Goal: Task Accomplishment & Management: Use online tool/utility

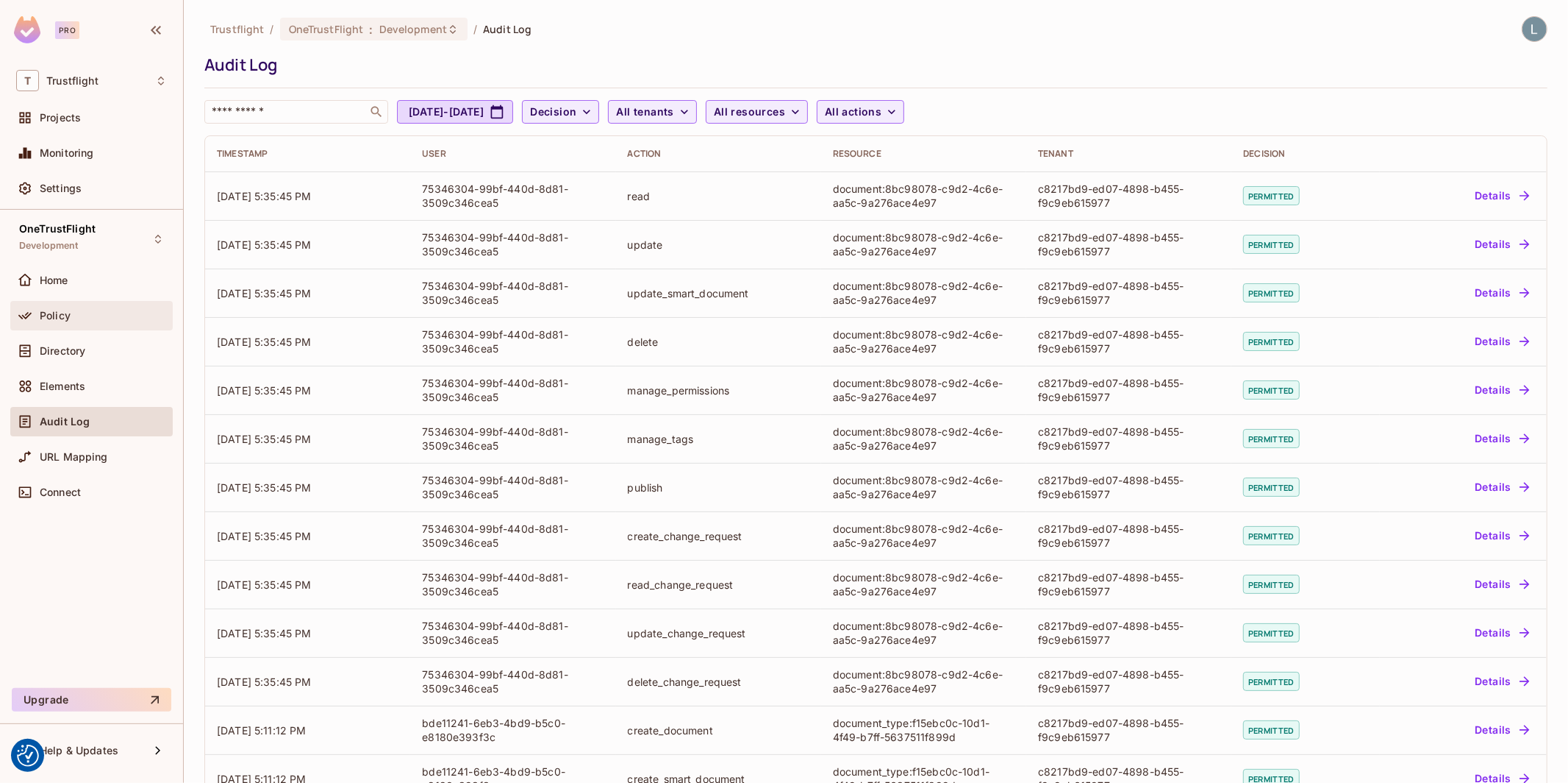
click at [100, 308] on div "Policy" at bounding box center [91, 316] width 150 height 18
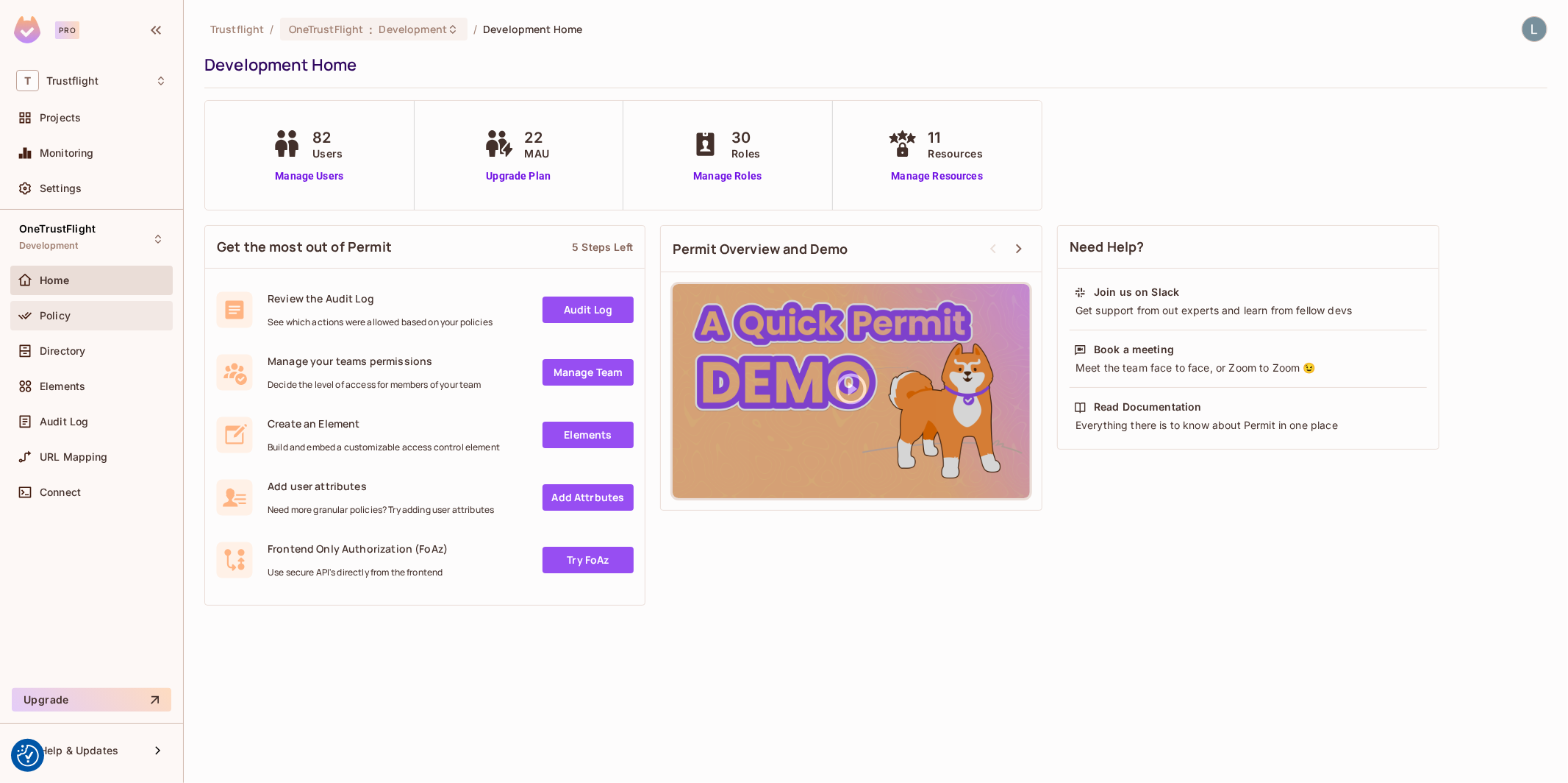
click at [80, 329] on div "Policy" at bounding box center [91, 316] width 162 height 30
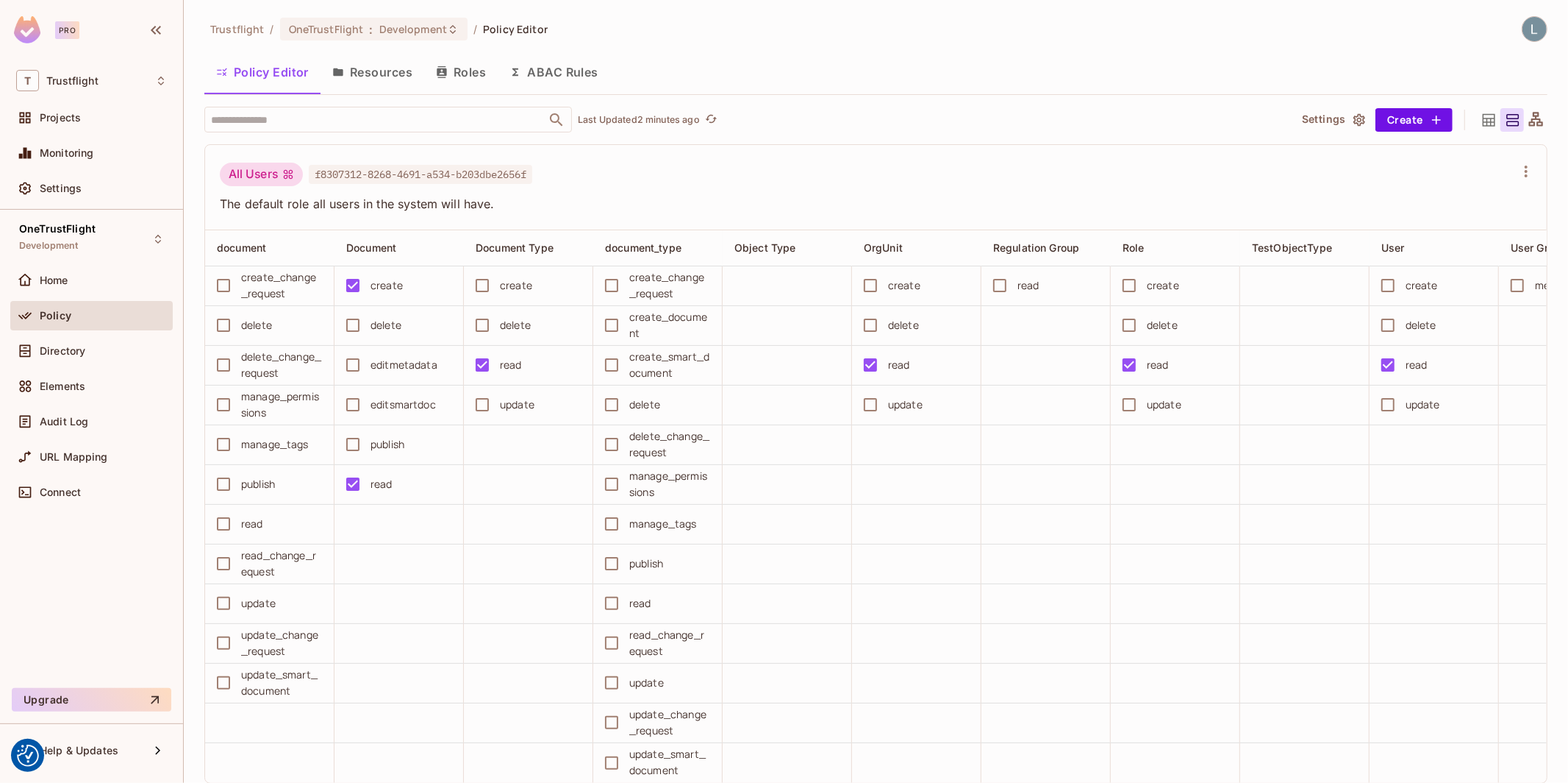
click at [464, 83] on button "Roles" at bounding box center [461, 72] width 74 height 37
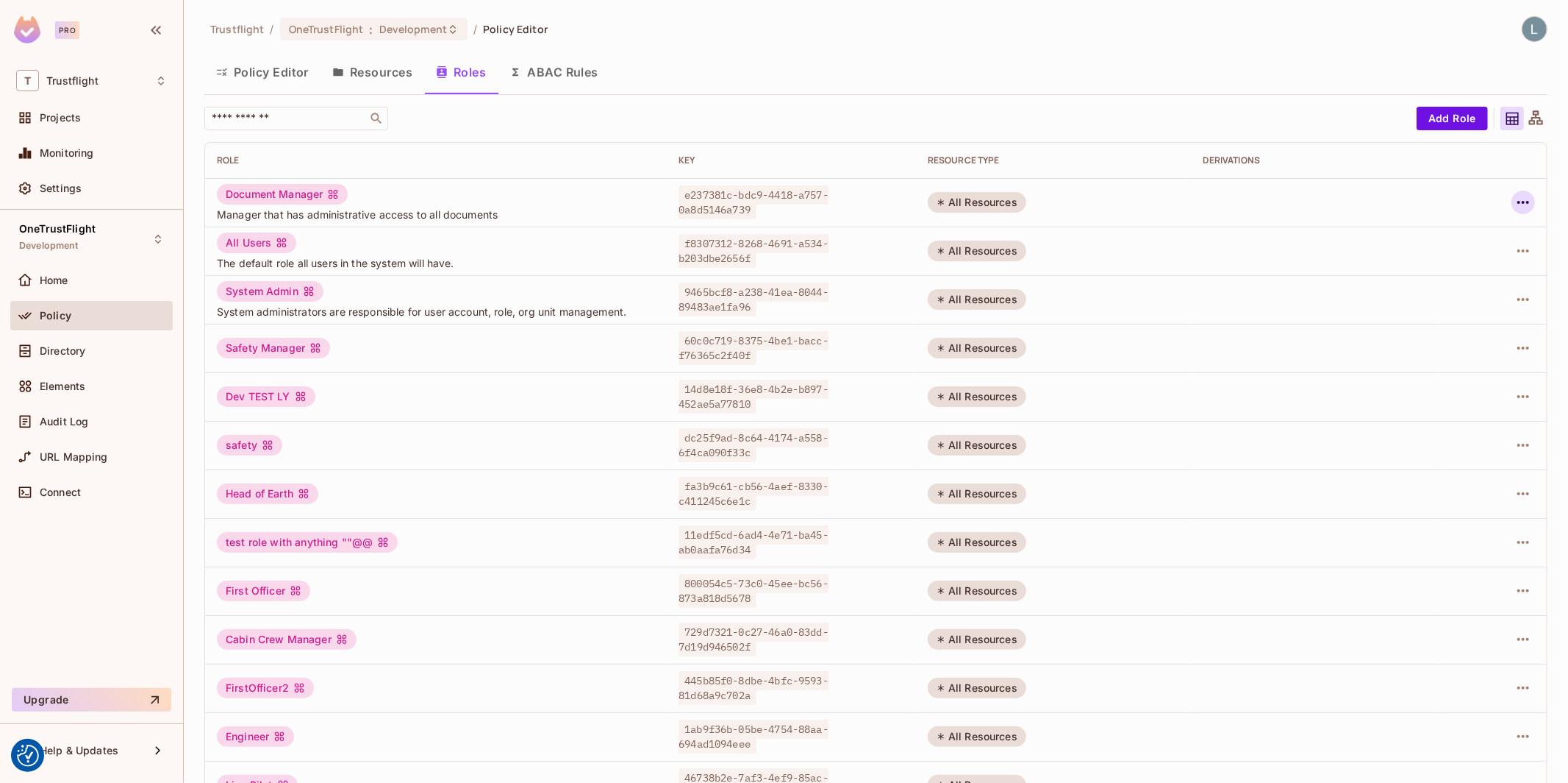
click at [1524, 203] on icon "button" at bounding box center [1523, 202] width 18 height 18
click at [1451, 272] on div "Edit Attributes" at bounding box center [1472, 269] width 73 height 15
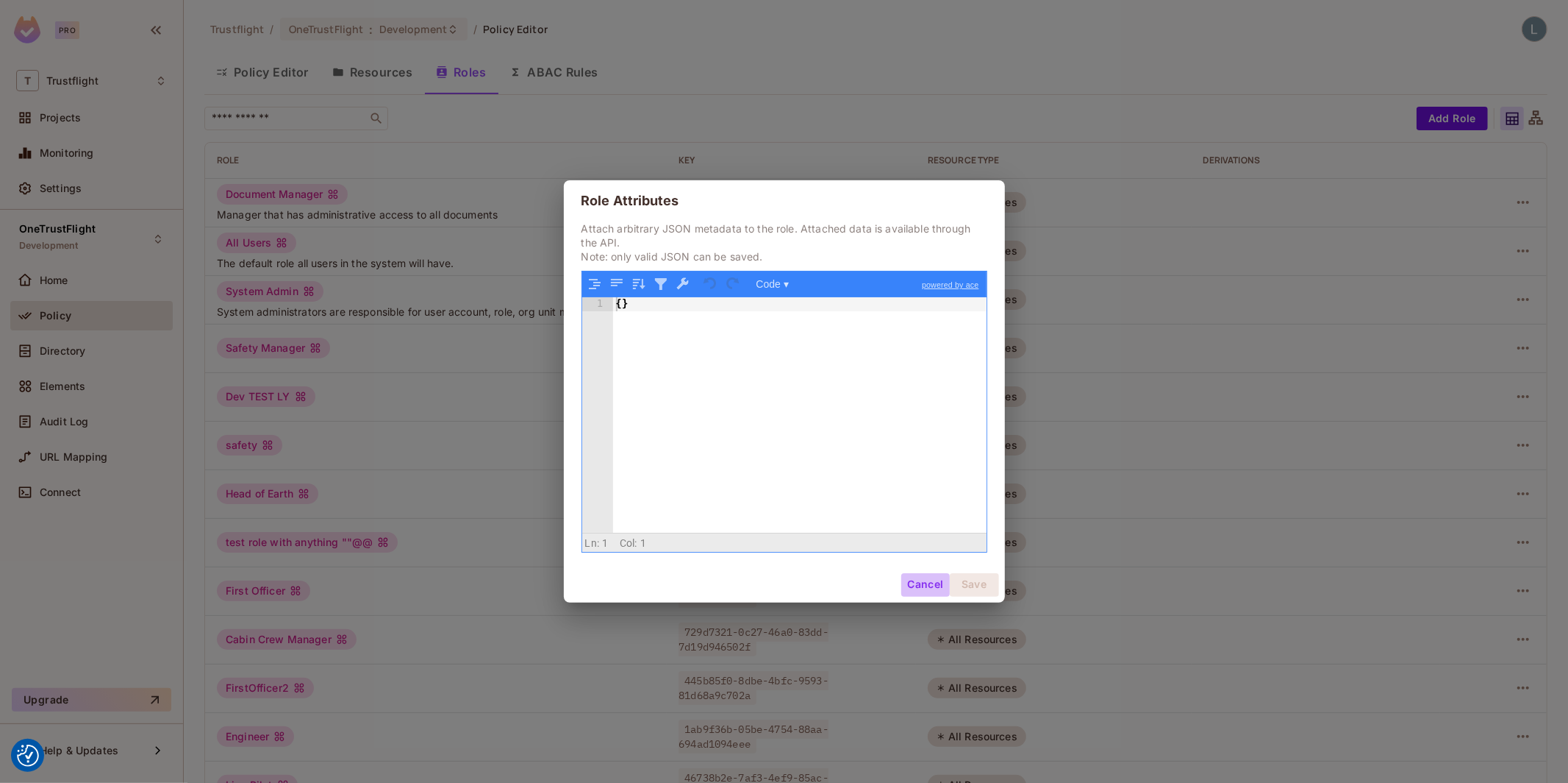
click at [927, 582] on button "Cancel" at bounding box center [925, 584] width 48 height 24
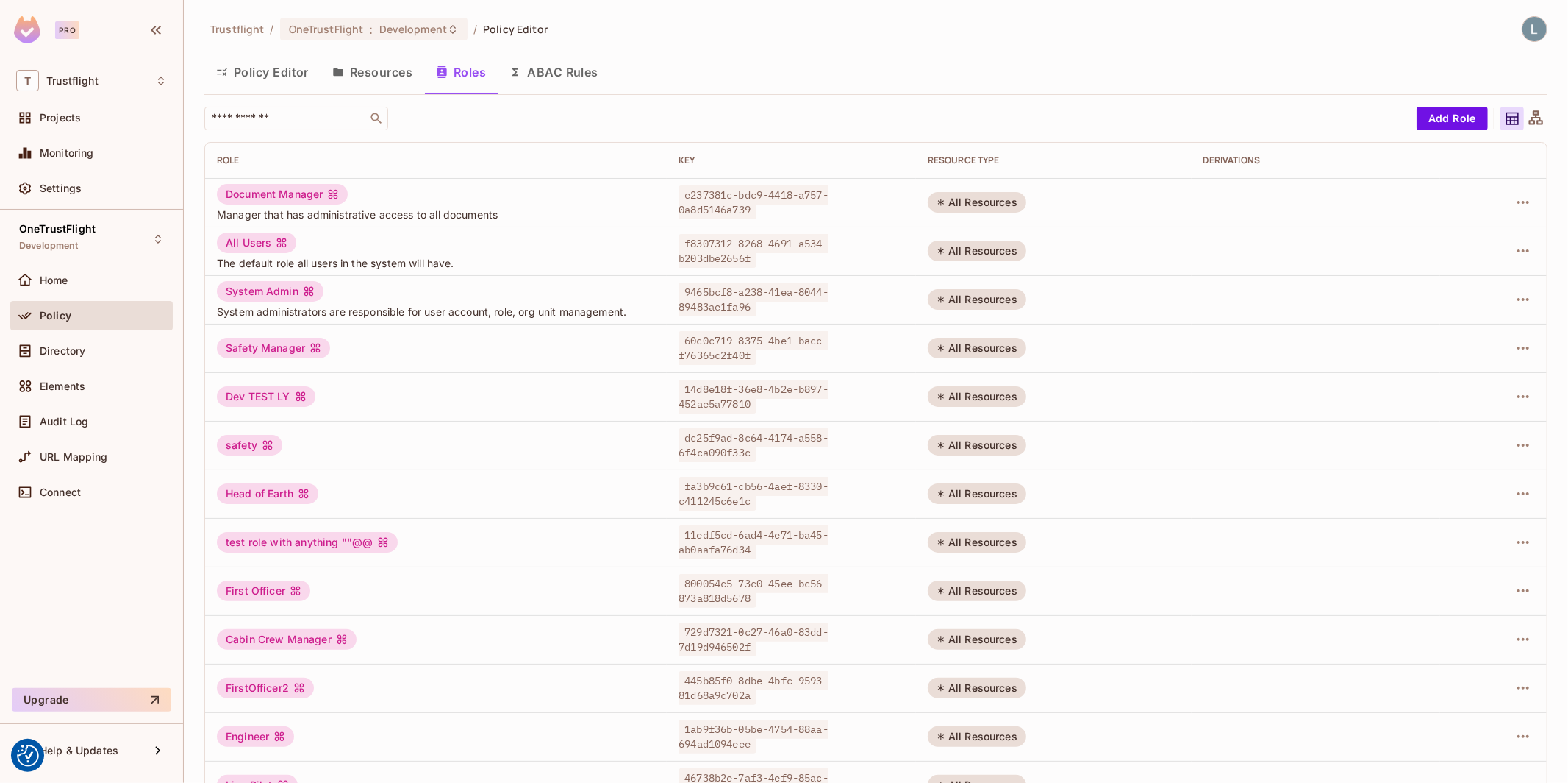
click at [297, 71] on button "Policy Editor" at bounding box center [262, 72] width 116 height 37
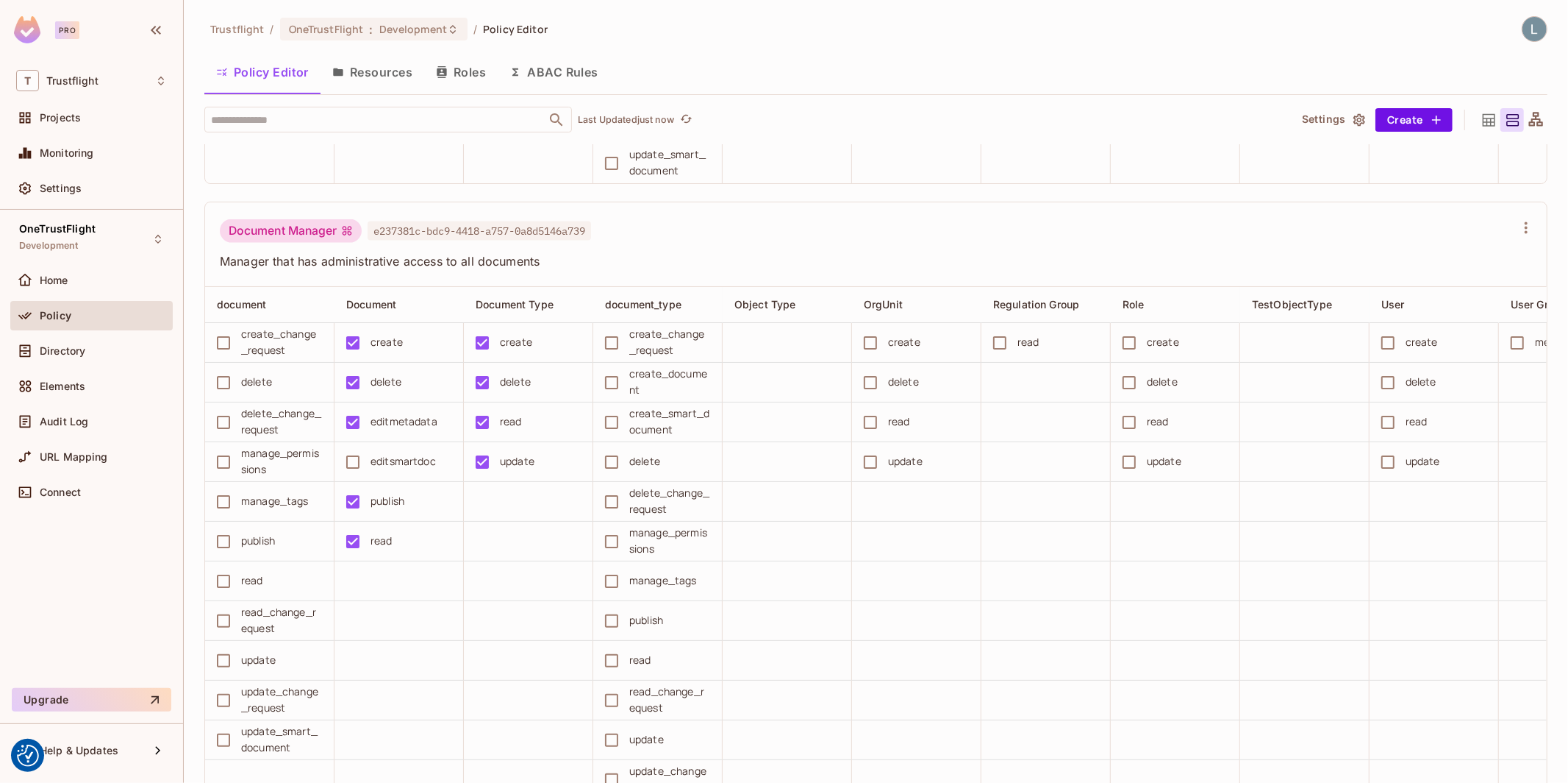
scroll to position [4291, 0]
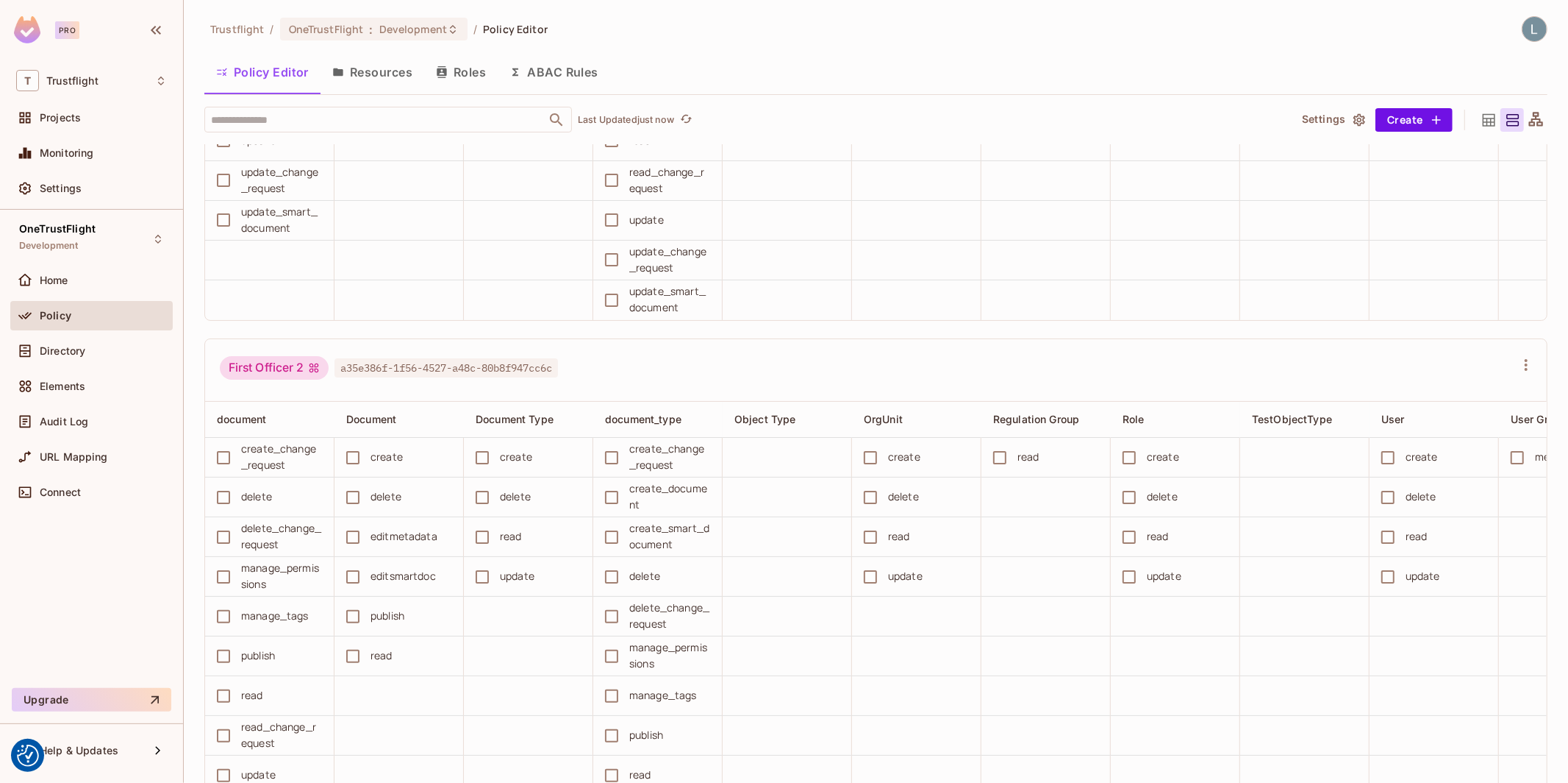
click at [588, 73] on button "ABAC Rules" at bounding box center [554, 72] width 113 height 37
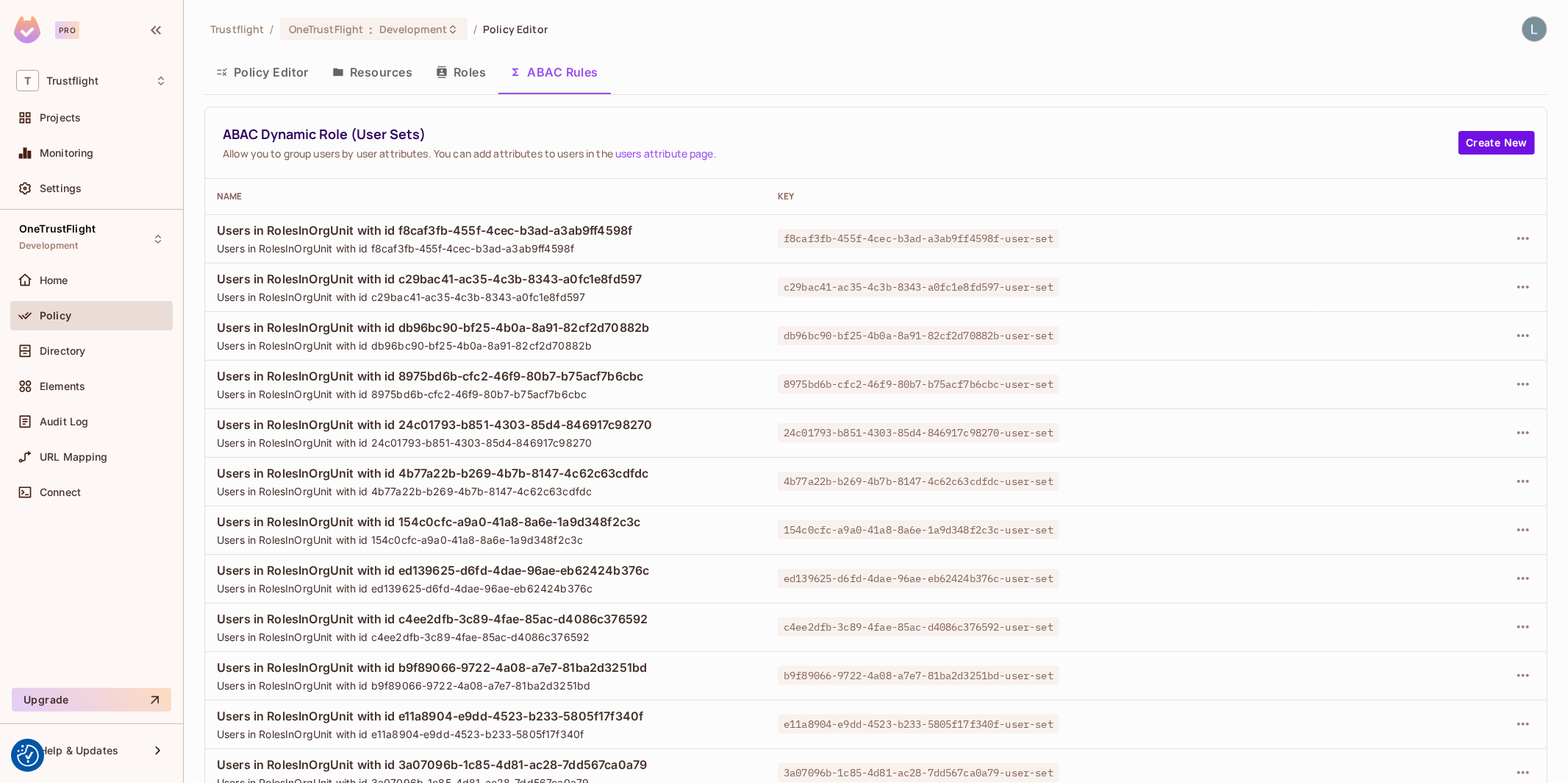
click at [714, 68] on div "Policy Editor Resources Roles ABAC Rules" at bounding box center [875, 72] width 1343 height 37
click at [274, 74] on button "Policy Editor" at bounding box center [262, 72] width 116 height 37
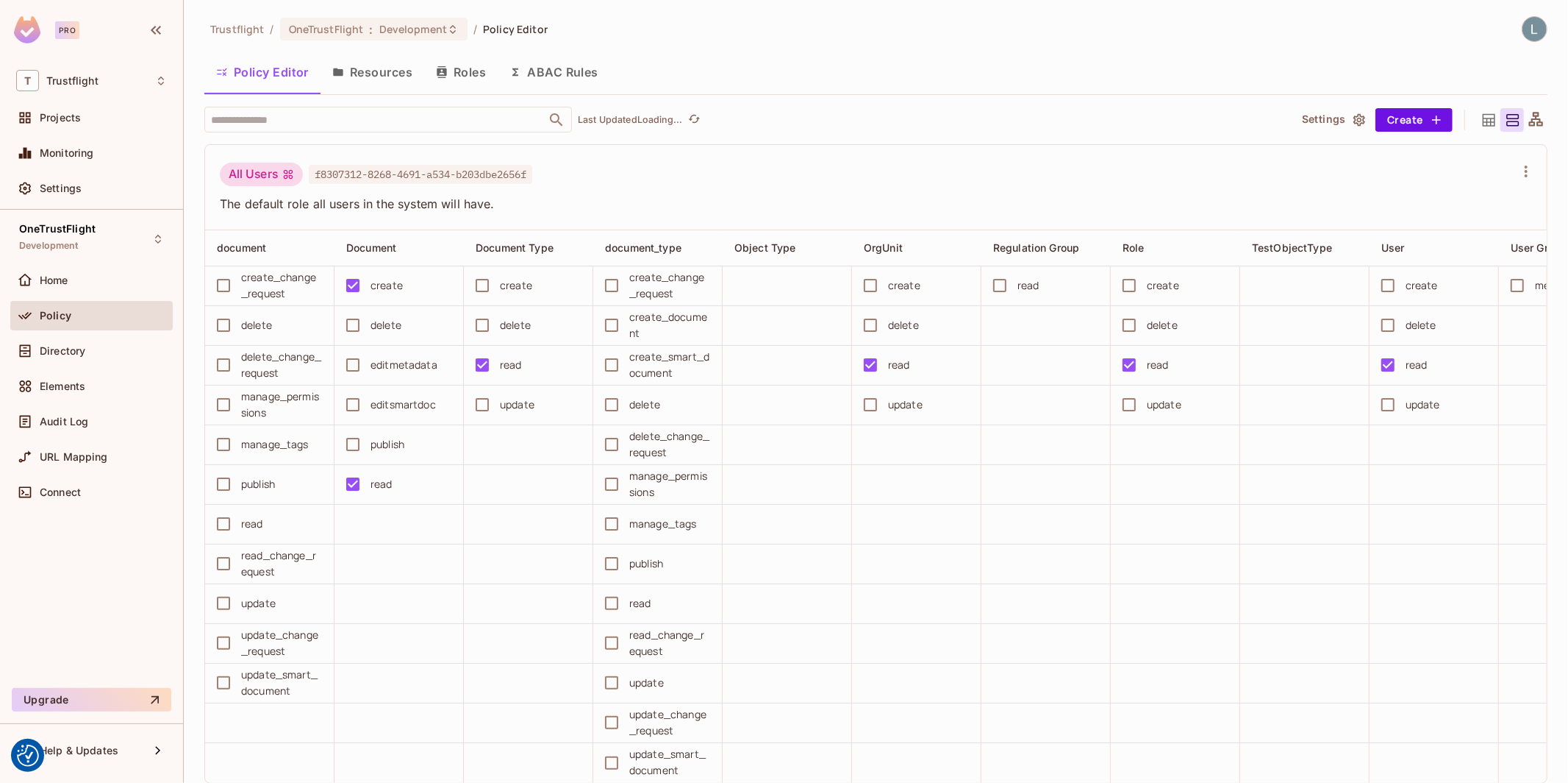
click at [567, 71] on button "ABAC Rules" at bounding box center [554, 72] width 113 height 37
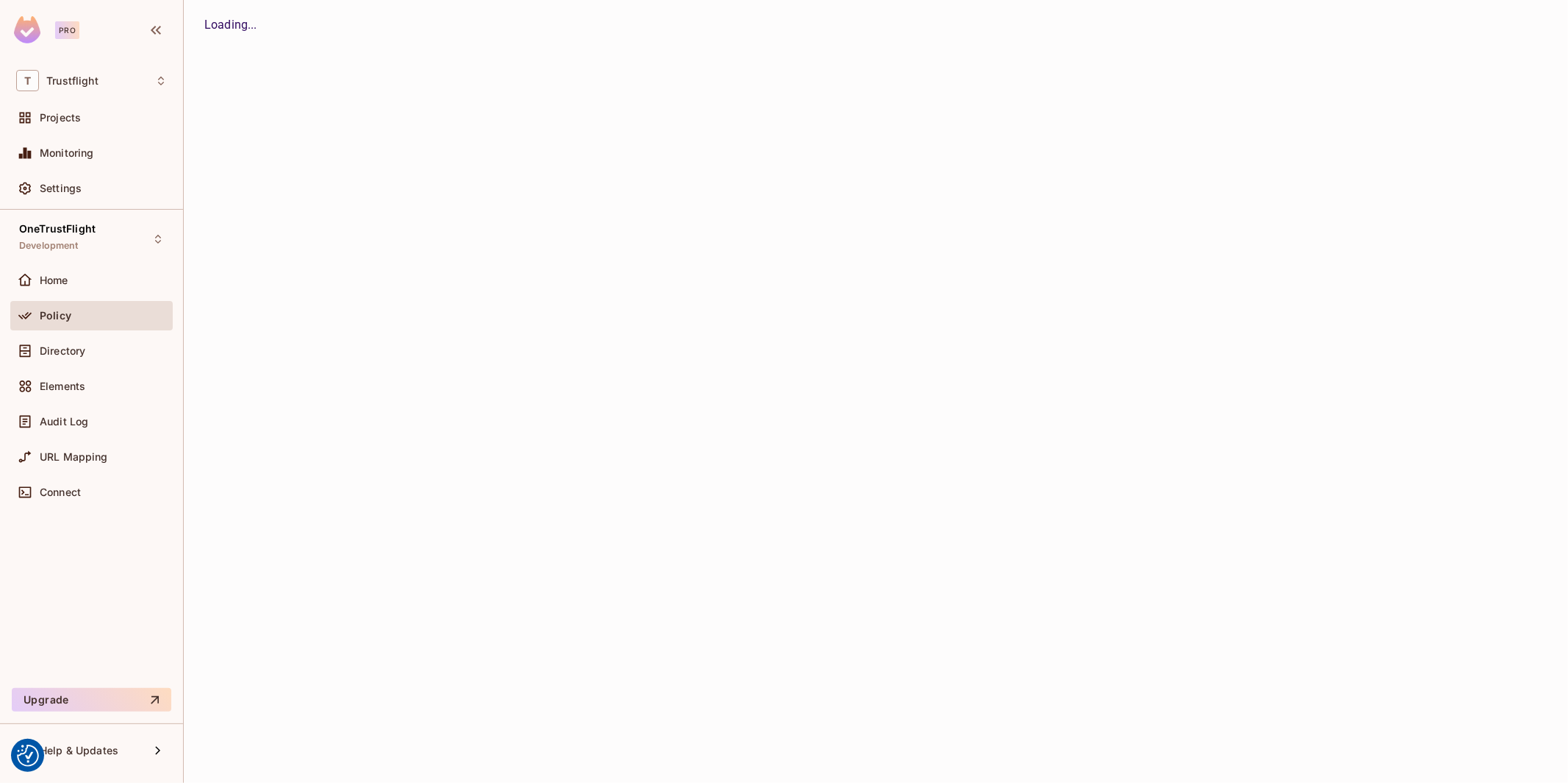
click at [558, 71] on div "Trustflight / OneTrustFlight : Development / Policy Editor Policy Editor Resour…" at bounding box center [875, 391] width 1384 height 783
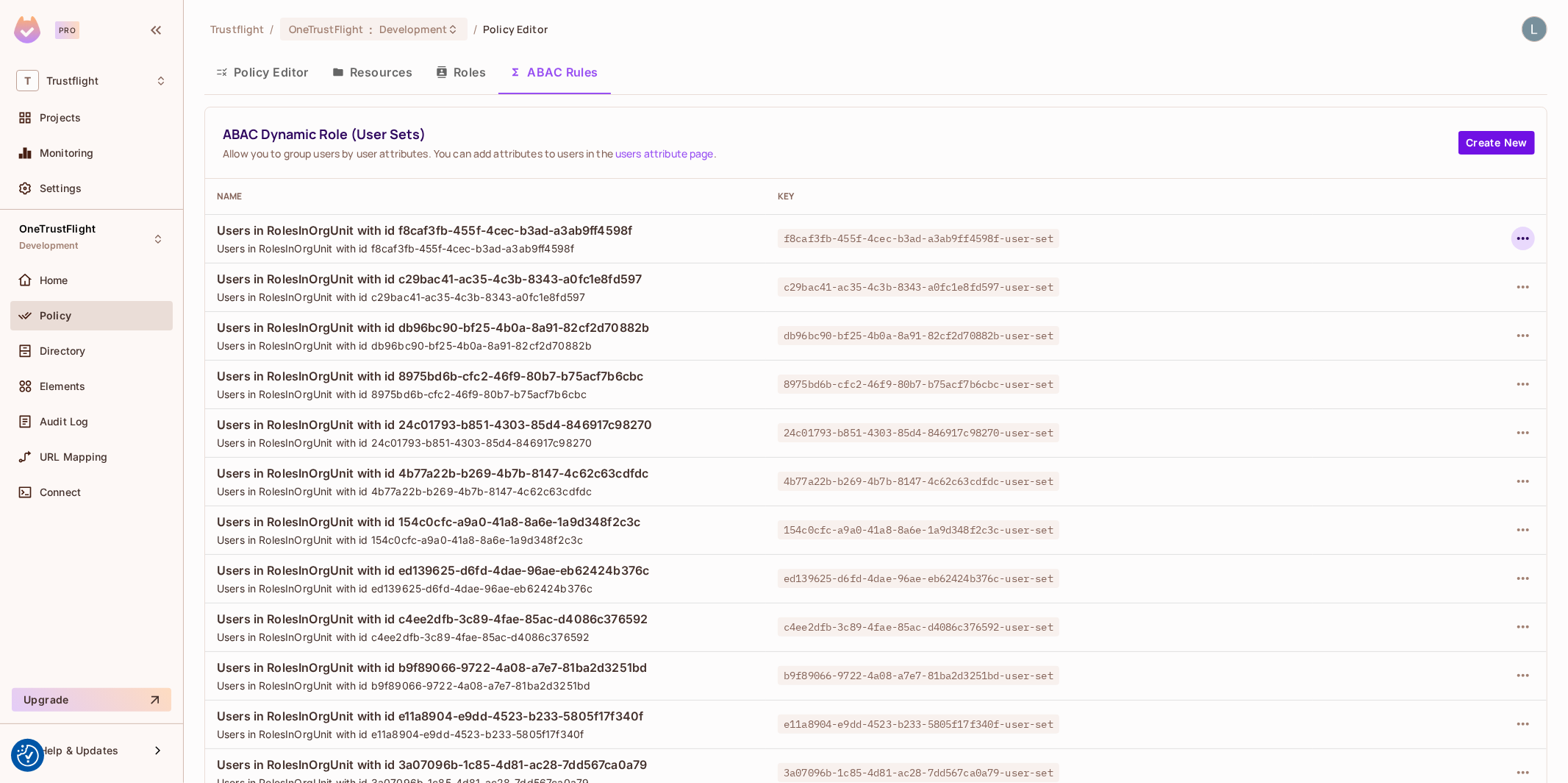
click at [1523, 231] on icon "button" at bounding box center [1523, 238] width 18 height 18
click at [1425, 275] on div "Edit Dynamic Role (User Set)" at bounding box center [1422, 272] width 144 height 15
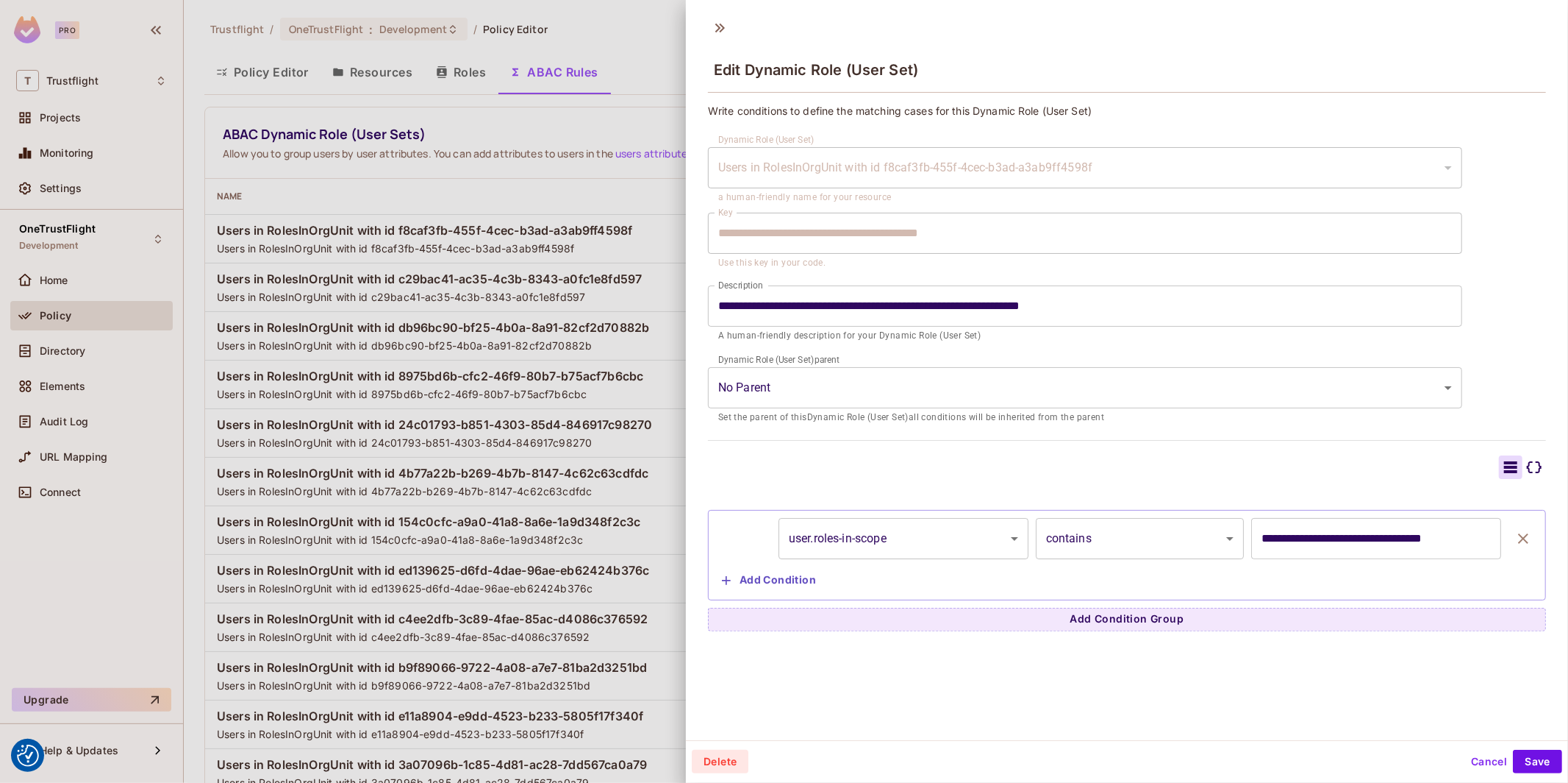
click at [1485, 762] on button "Cancel" at bounding box center [1489, 762] width 48 height 24
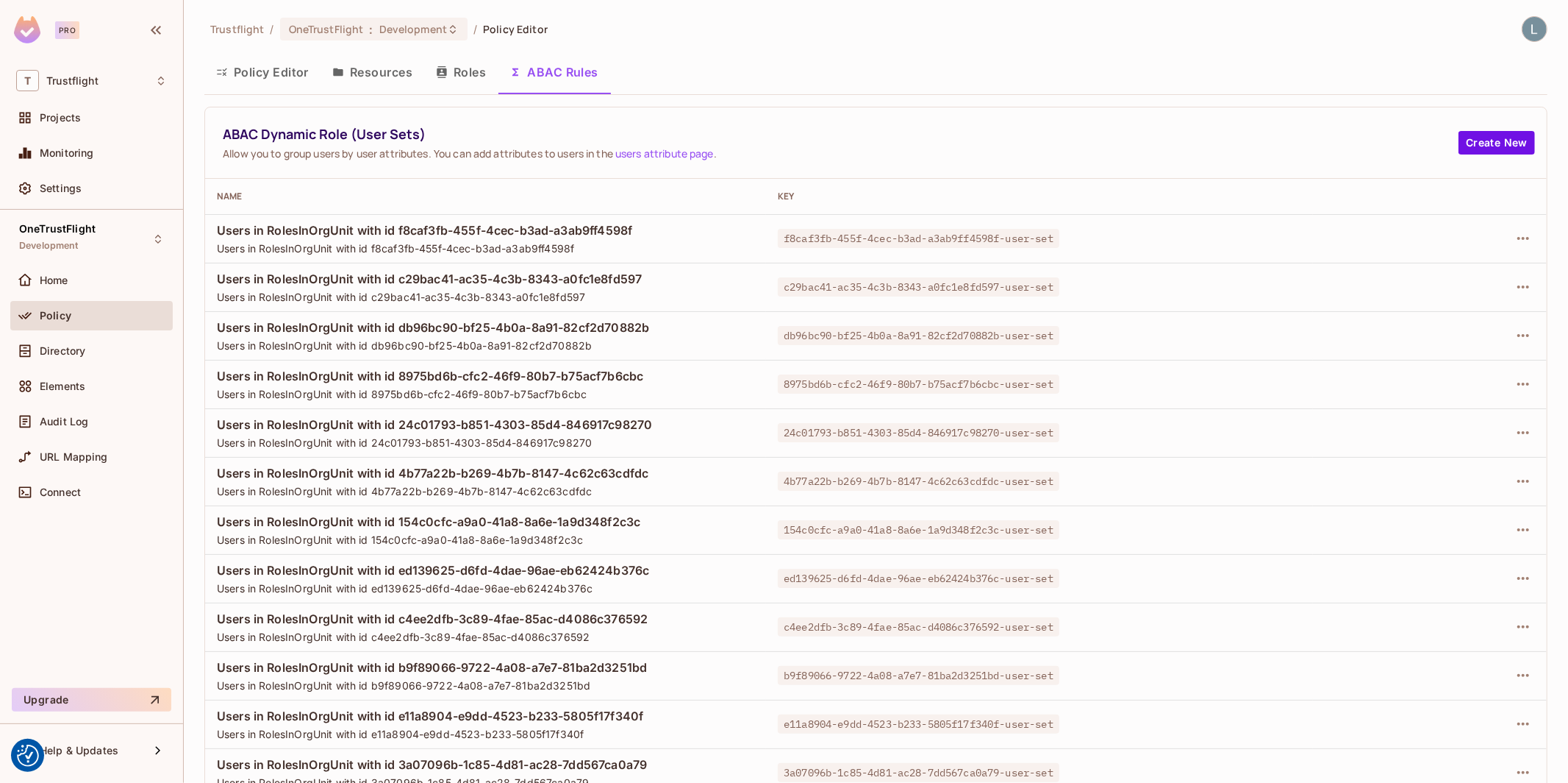
click at [285, 64] on button "Policy Editor" at bounding box center [262, 72] width 116 height 37
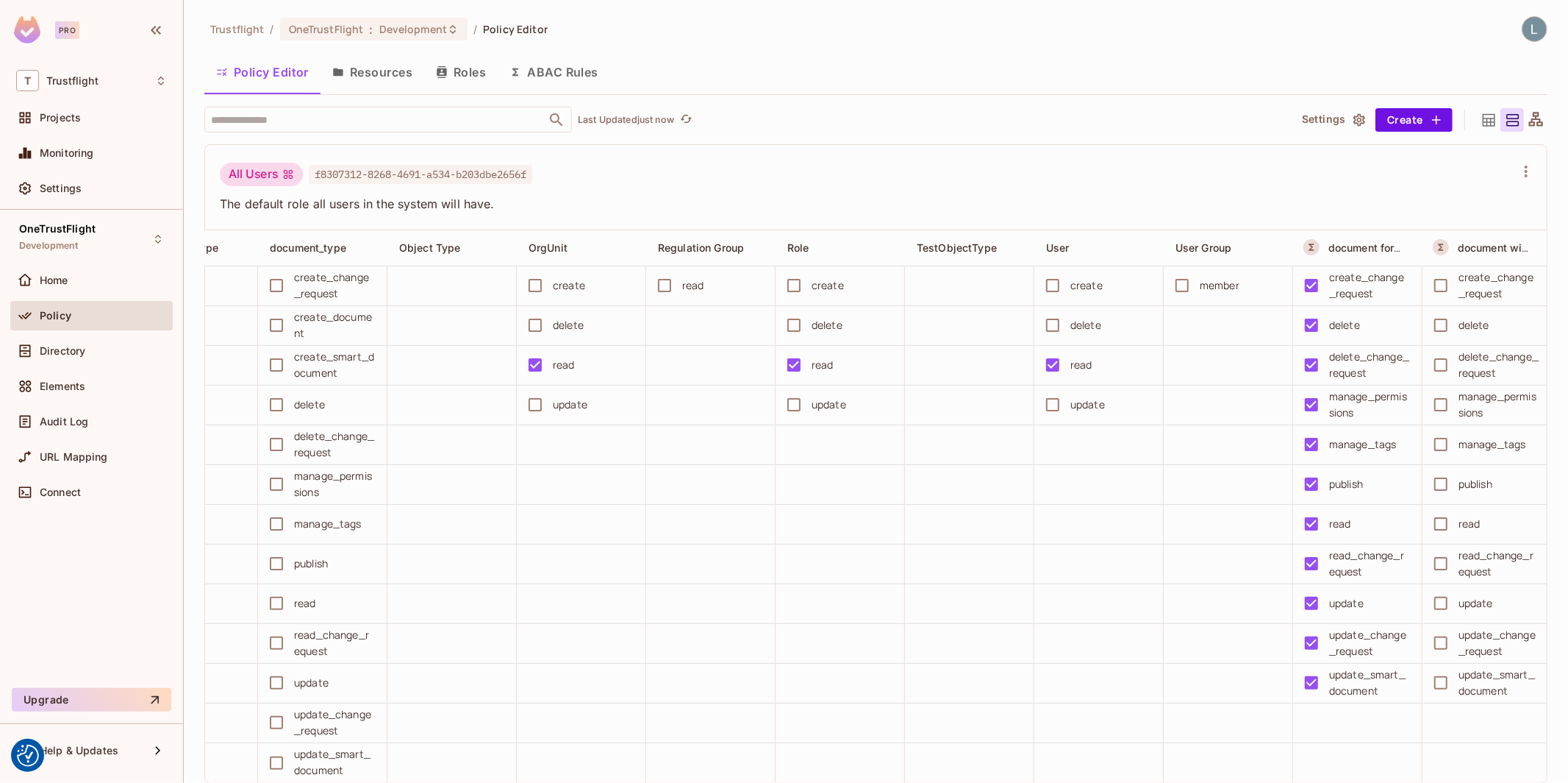
scroll to position [0, 335]
click at [1011, 75] on div "Policy Editor Resources Roles ABAC Rules" at bounding box center [875, 72] width 1343 height 37
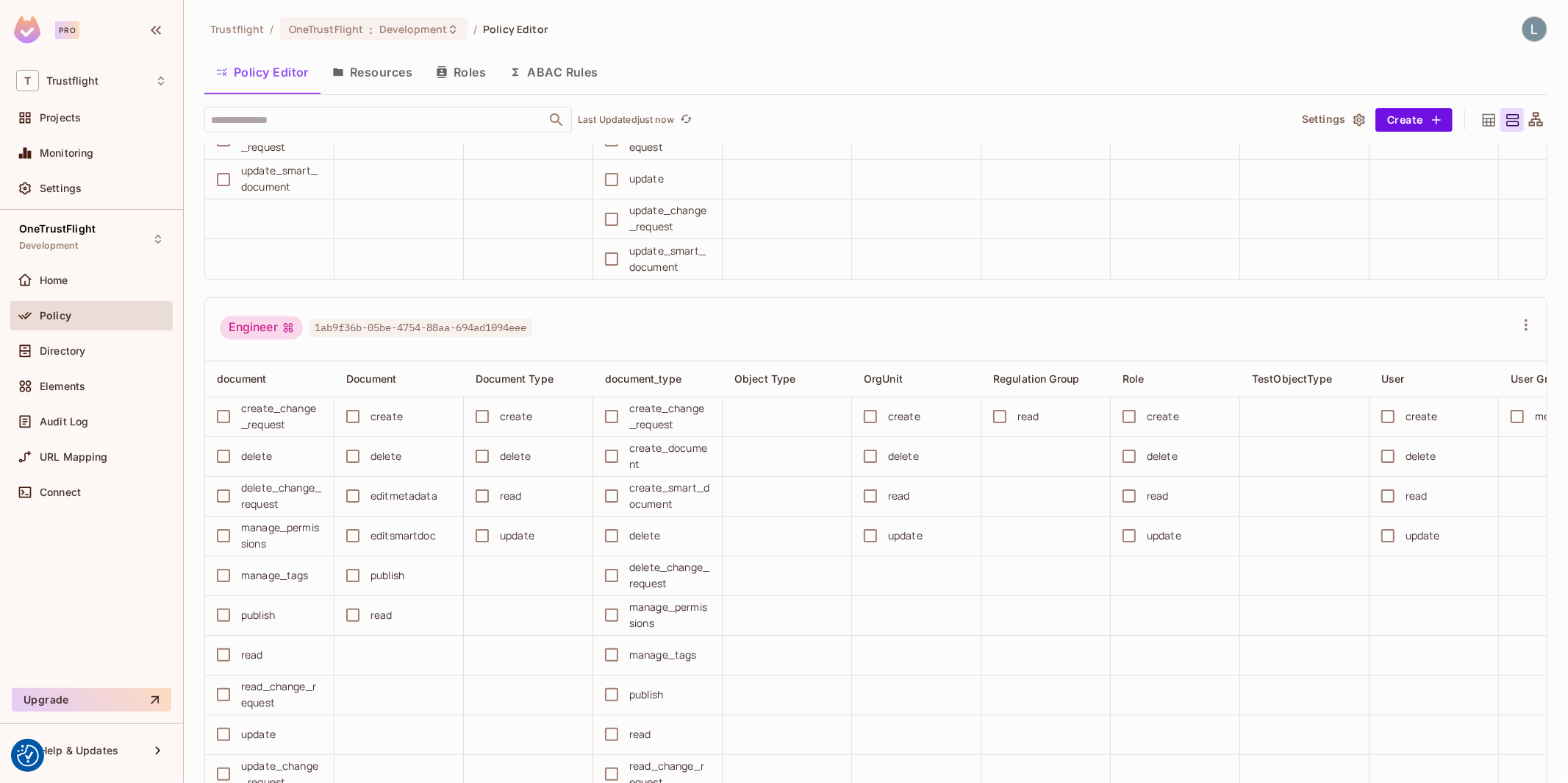
click at [565, 72] on button "ABAC Rules" at bounding box center [554, 72] width 113 height 37
click at [607, 68] on div "Trustflight / OneTrustFlight : Development / Policy Editor Policy Editor Resour…" at bounding box center [875, 391] width 1384 height 783
click at [569, 73] on button "ABAC Rules" at bounding box center [554, 72] width 113 height 37
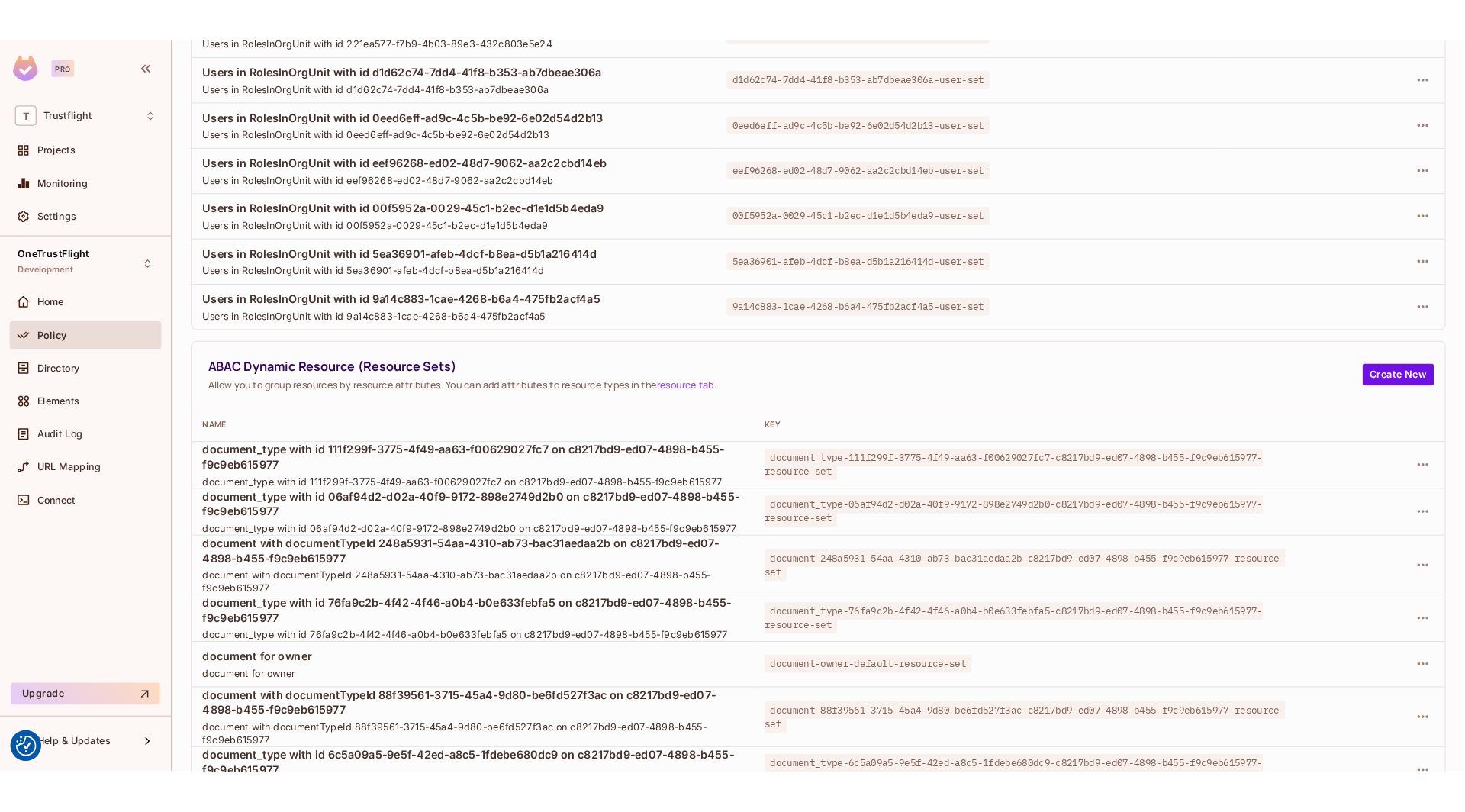
scroll to position [1552, 0]
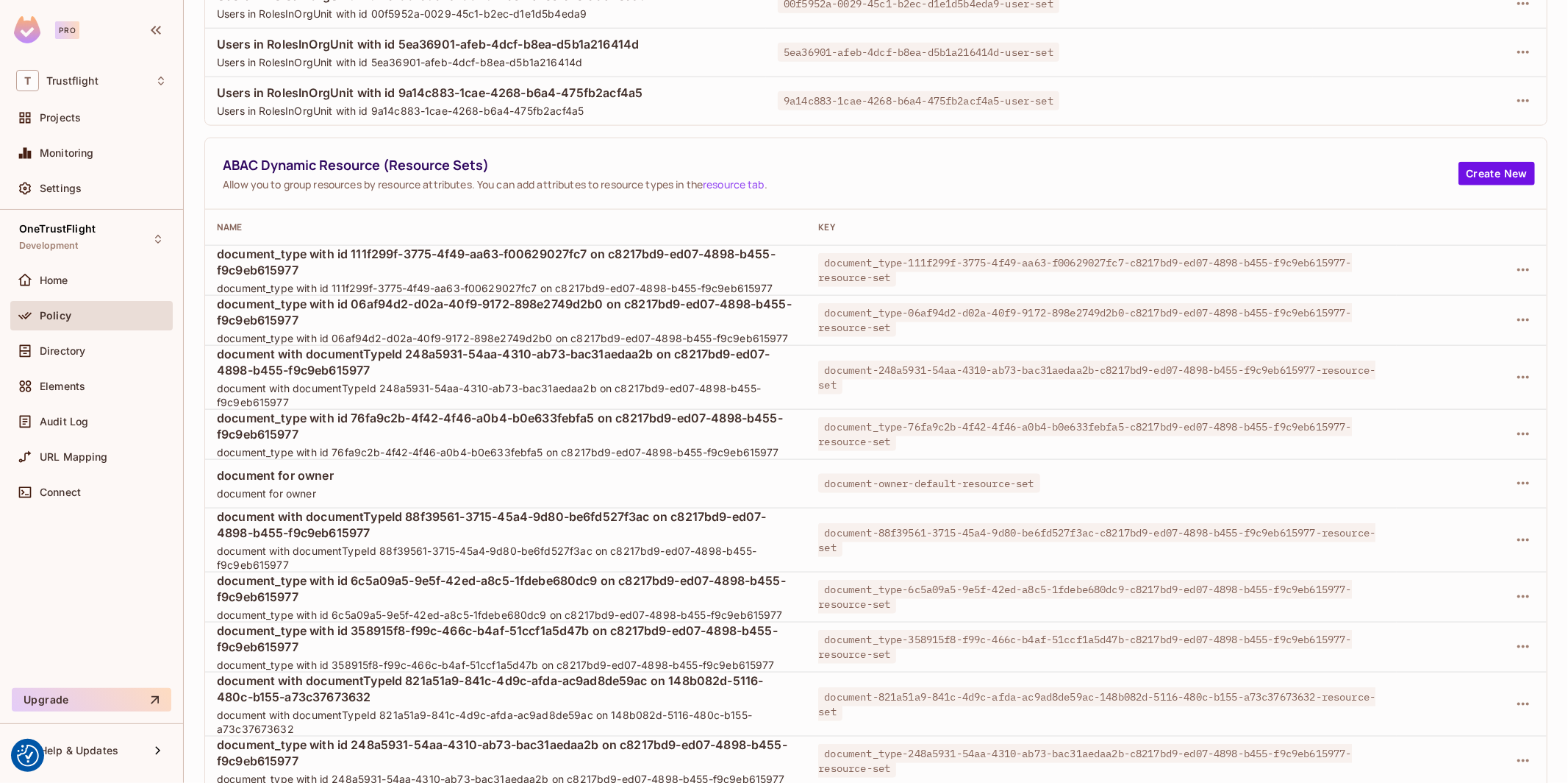
click at [623, 198] on div "ABAC Dynamic Resource (Resource Sets) Allow you to group resources by resource …" at bounding box center [875, 173] width 1342 height 72
click at [1503, 172] on button "Create New" at bounding box center [1497, 173] width 77 height 24
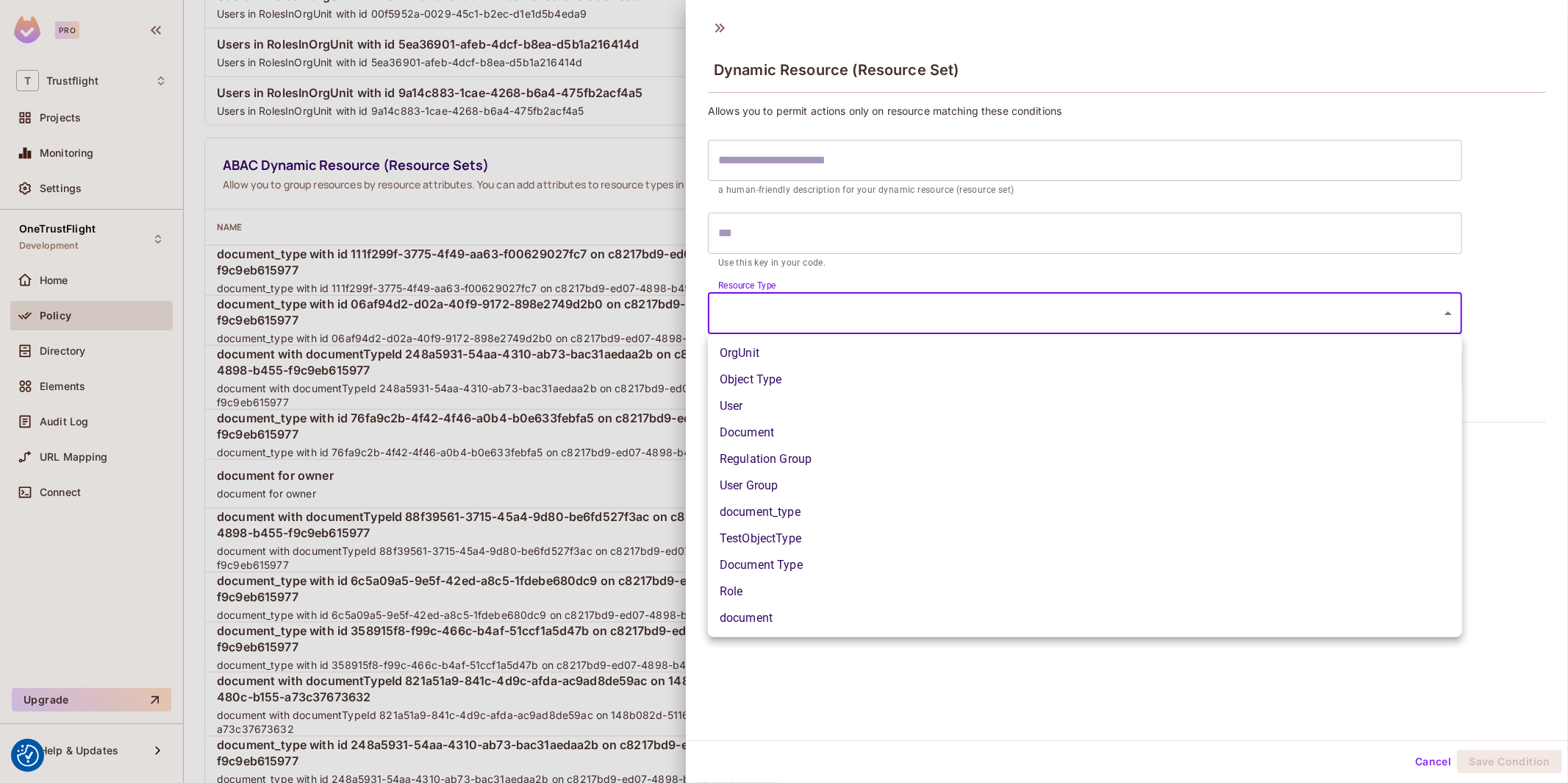
click at [800, 295] on body "We use cookies to enhance your browsing experience, serve personalized ads or c…" at bounding box center [784, 391] width 1568 height 783
click at [792, 510] on li "document_type" at bounding box center [1085, 512] width 754 height 27
type input "**********"
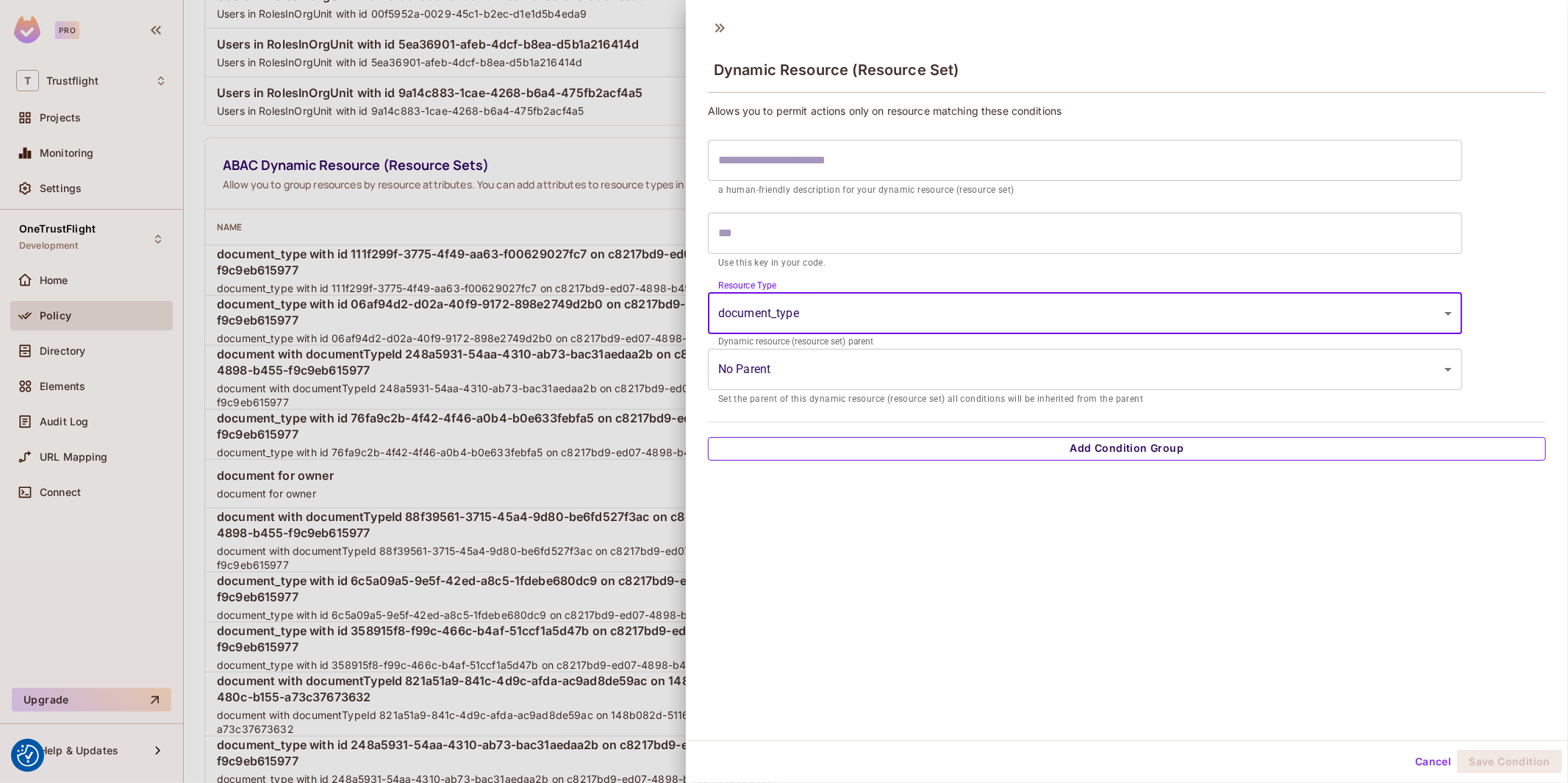
click at [837, 452] on button "Add Condition Group" at bounding box center [1127, 449] width 838 height 24
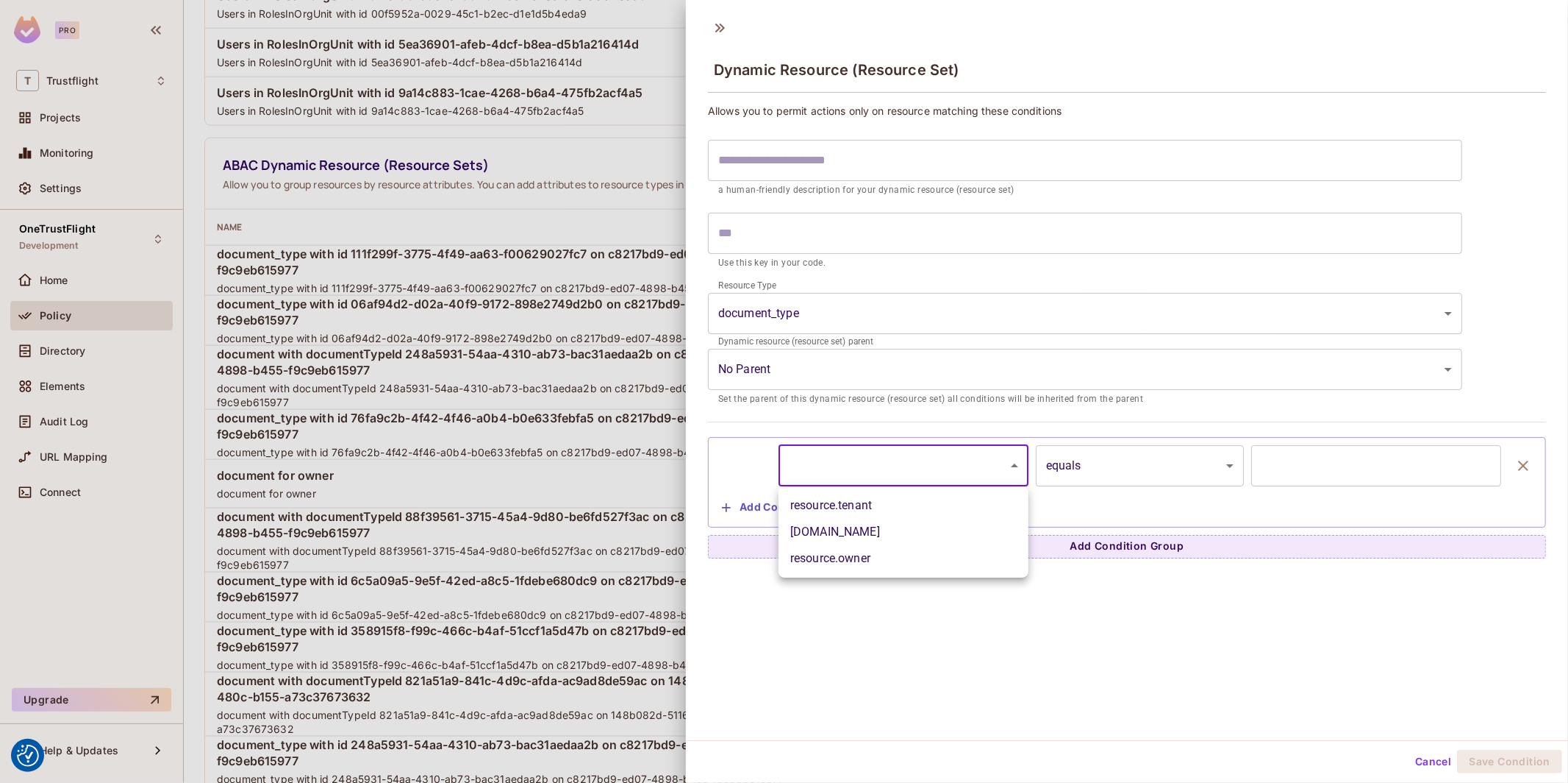
click at [887, 468] on body "We use cookies to enhance your browsing experience, serve personalized ads or c…" at bounding box center [784, 391] width 1568 height 783
click at [892, 463] on div at bounding box center [784, 391] width 1568 height 783
click at [889, 463] on body "We use cookies to enhance your browsing experience, serve personalized ads or c…" at bounding box center [784, 391] width 1568 height 783
click at [835, 651] on div at bounding box center [784, 391] width 1568 height 783
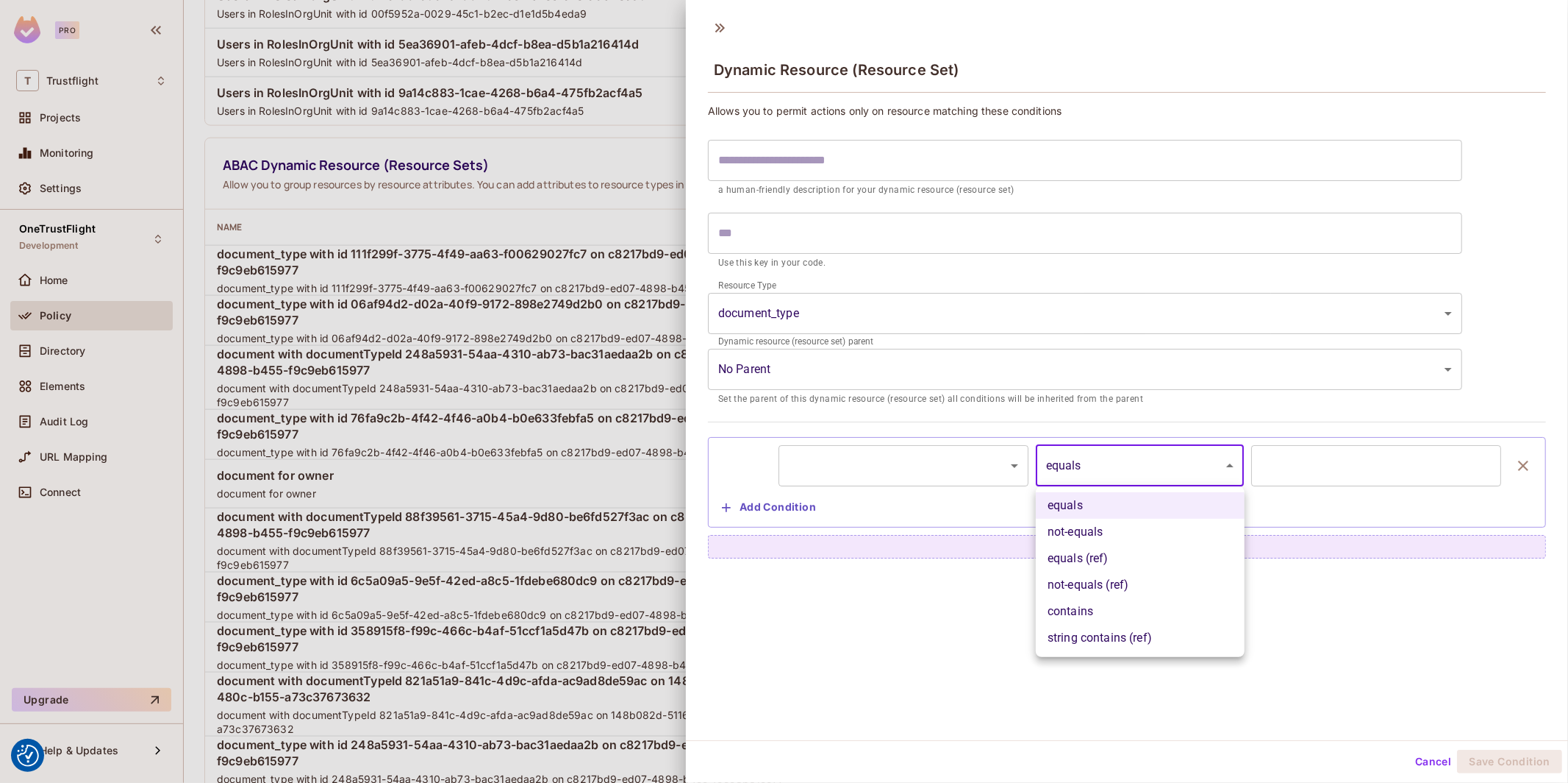
click at [1117, 464] on body "We use cookies to enhance your browsing experience, serve personalized ads or c…" at bounding box center [784, 391] width 1568 height 783
click at [1320, 453] on div at bounding box center [784, 391] width 1568 height 783
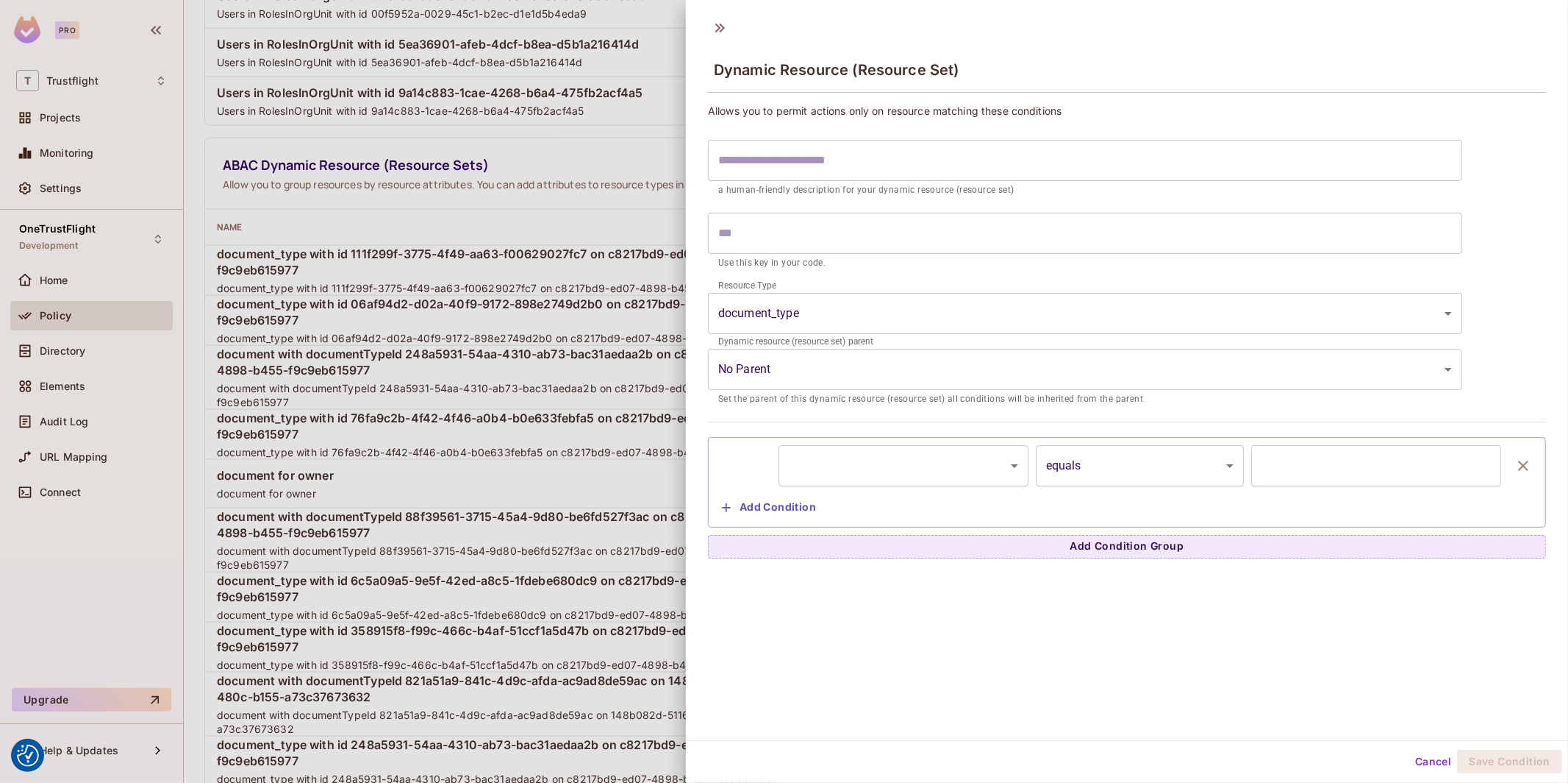
click at [1178, 468] on body "We use cookies to enhance your browsing experience, serve personalized ads or c…" at bounding box center [784, 391] width 1568 height 783
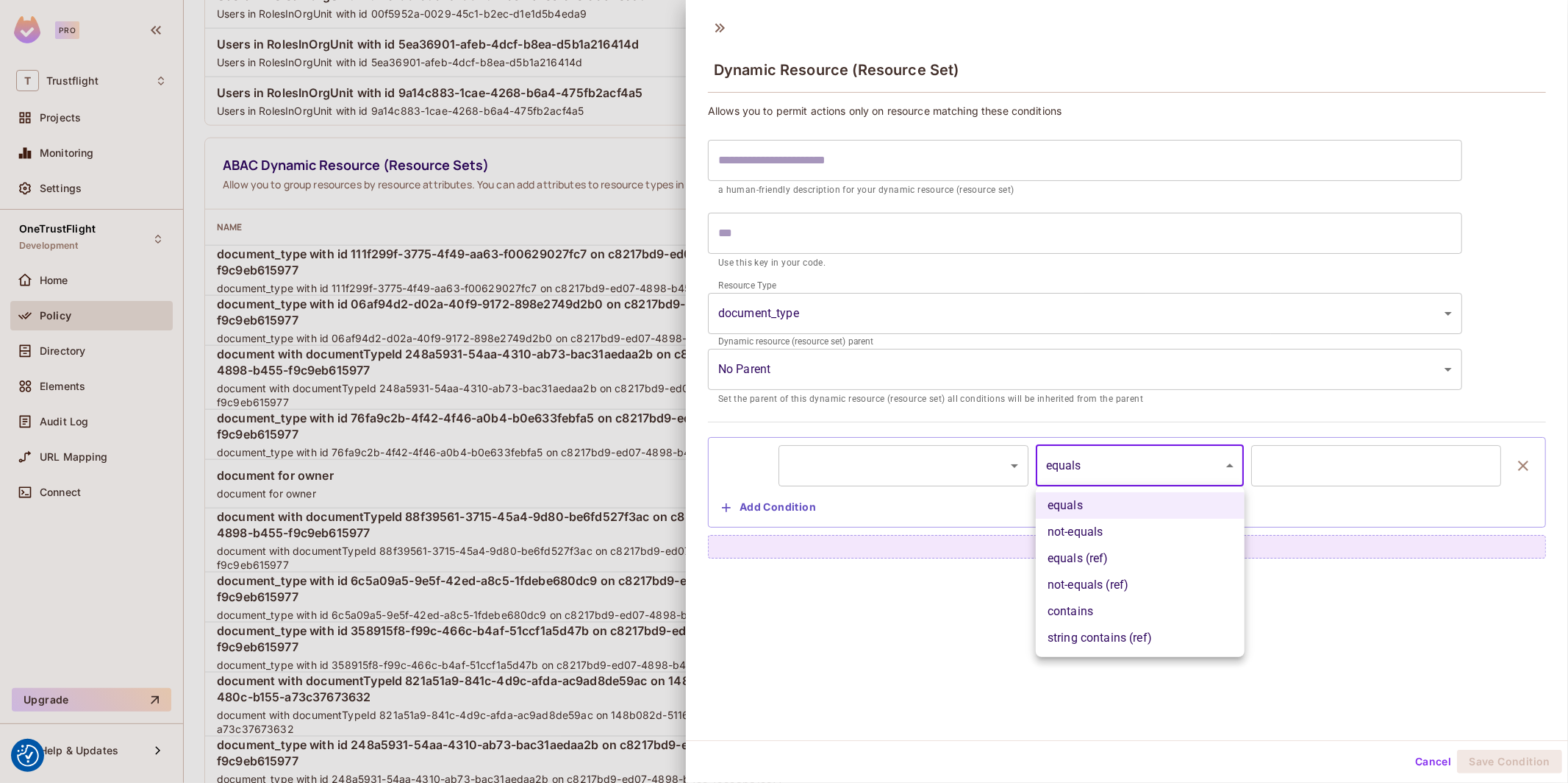
click at [1138, 560] on li "equals (ref)" at bounding box center [1139, 559] width 209 height 27
type input "**********"
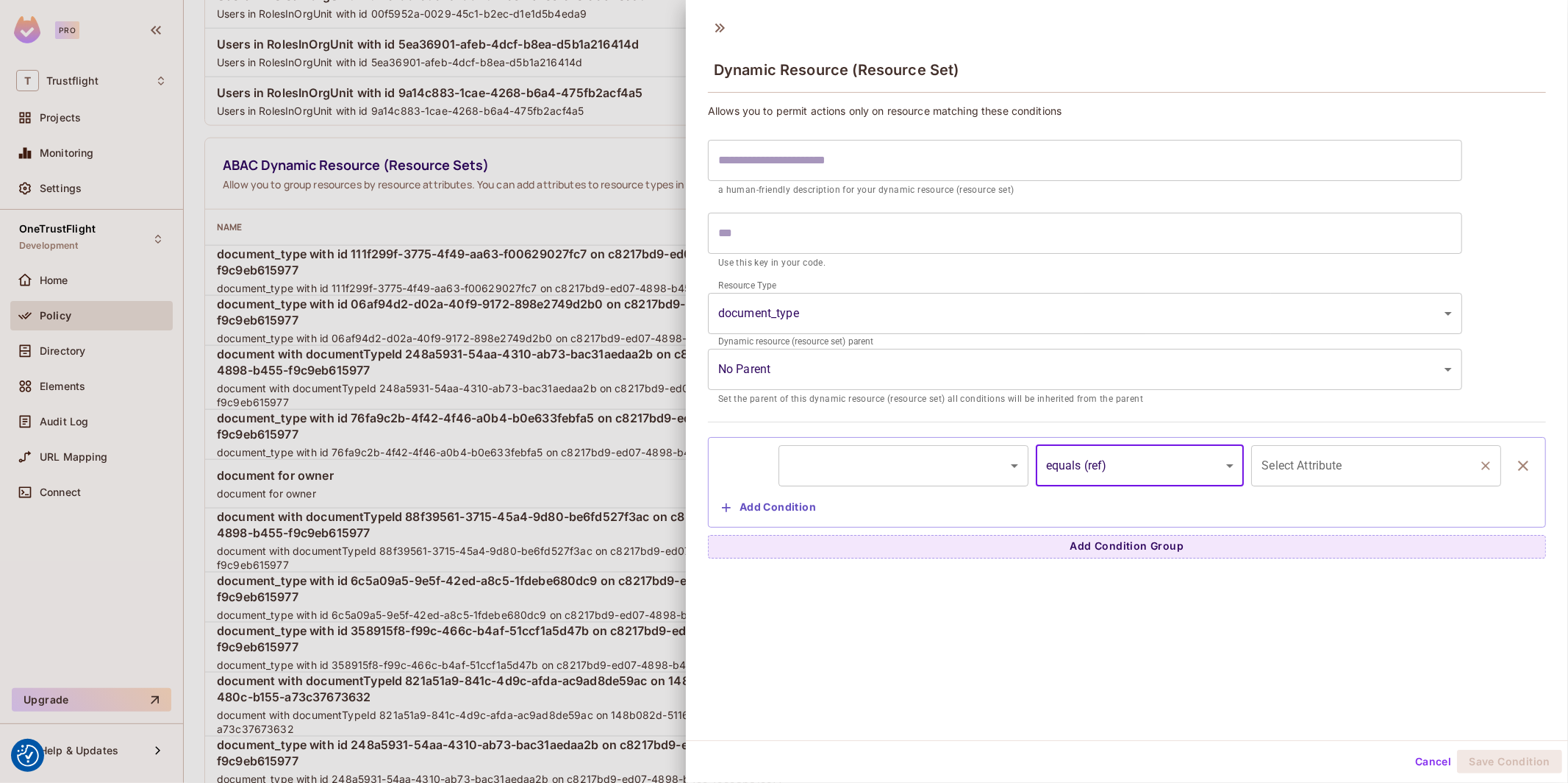
click at [1287, 458] on div "Select Attribute Select Attribute" at bounding box center [1376, 466] width 250 height 41
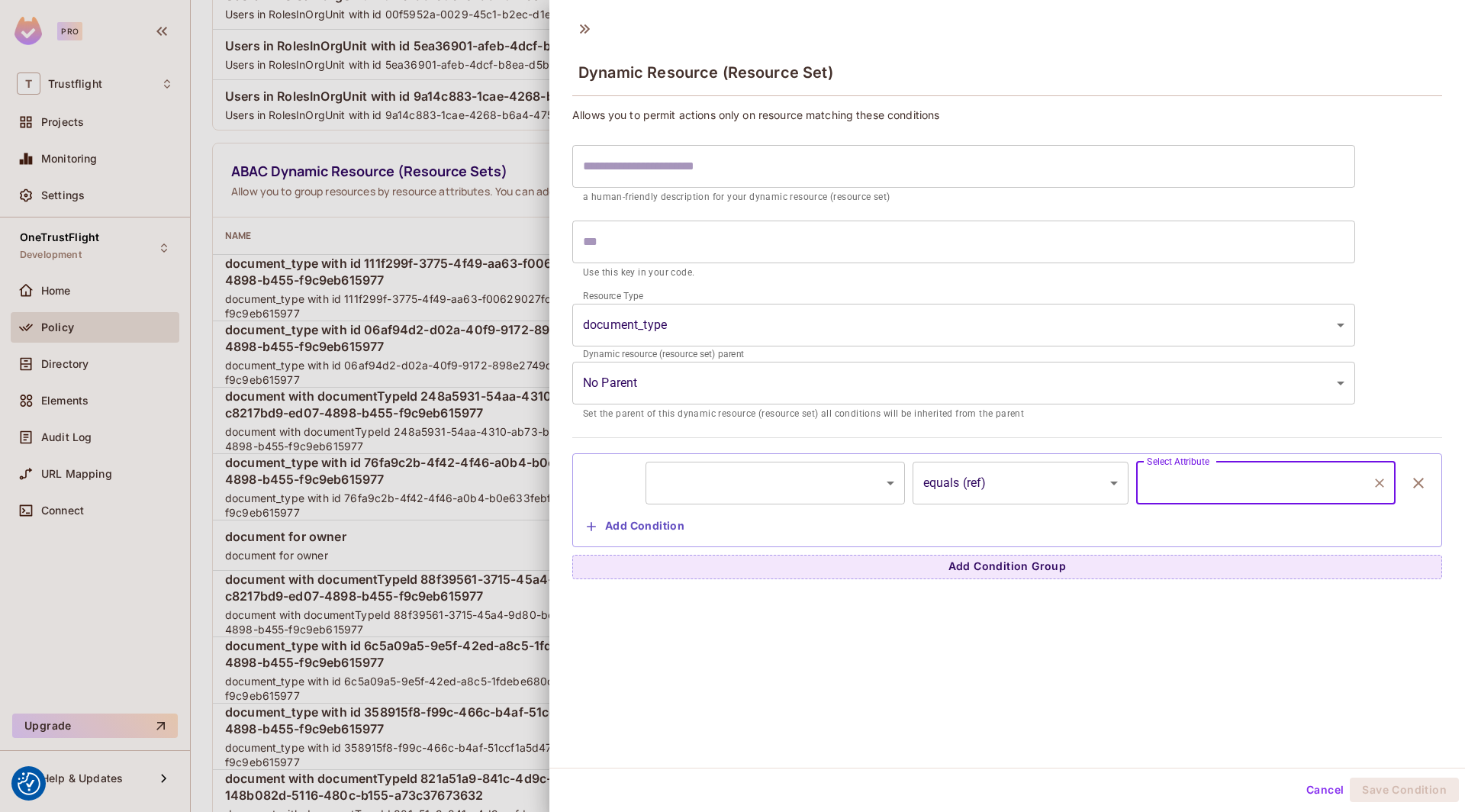
click at [488, 188] on div at bounding box center [732, 406] width 1465 height 812
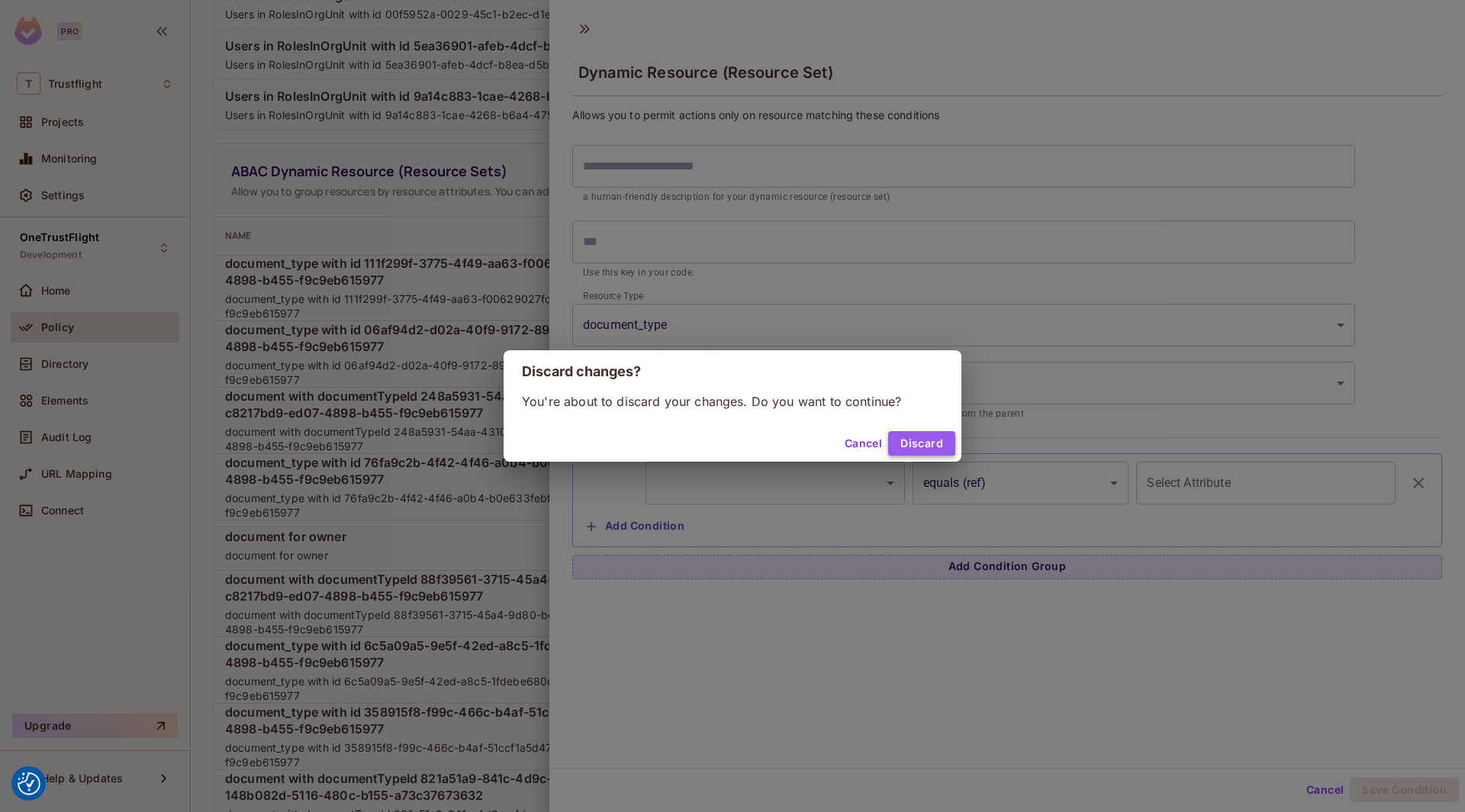
click at [914, 437] on button "Discard" at bounding box center [922, 443] width 67 height 24
